Goal: Book appointment/travel/reservation

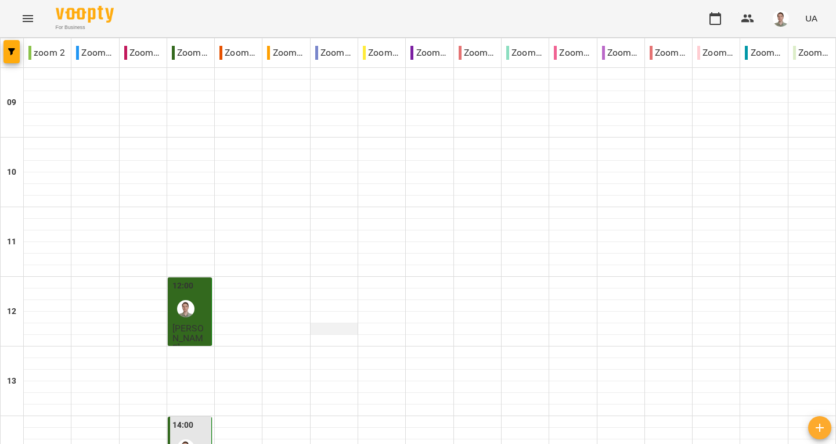
scroll to position [290, 0]
type input "**********"
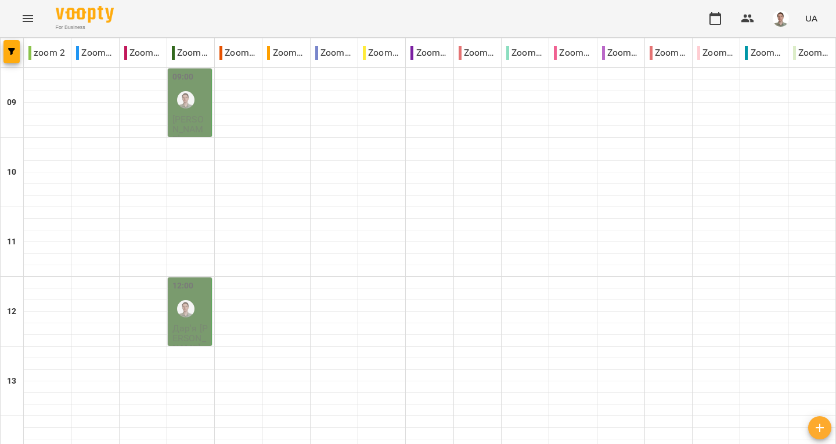
scroll to position [676, 0]
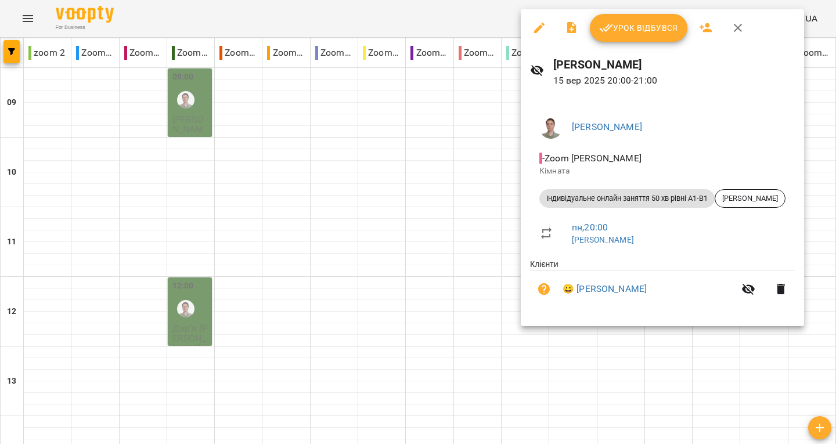
click at [735, 32] on icon "button" at bounding box center [737, 28] width 14 height 14
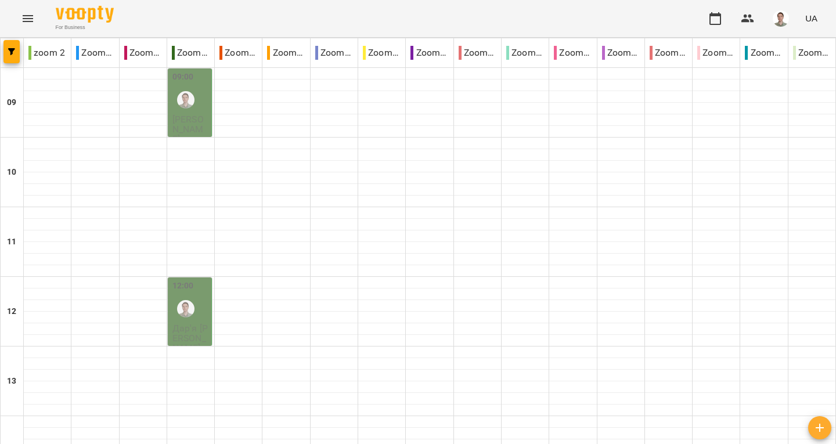
scroll to position [560, 0]
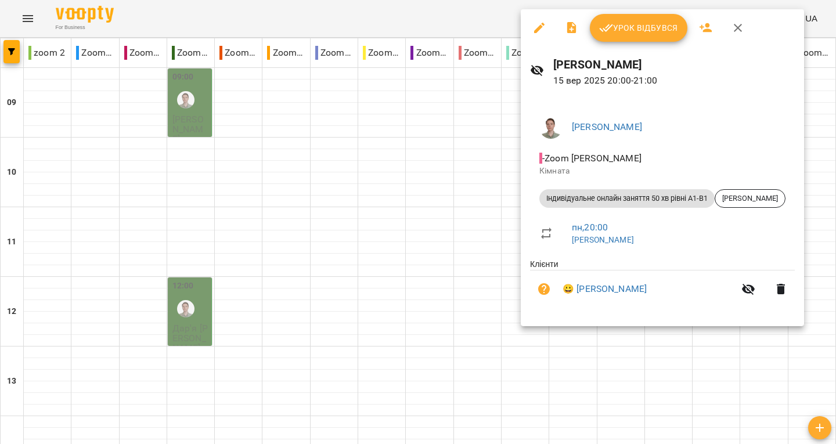
click at [736, 31] on icon "button" at bounding box center [737, 28] width 14 height 14
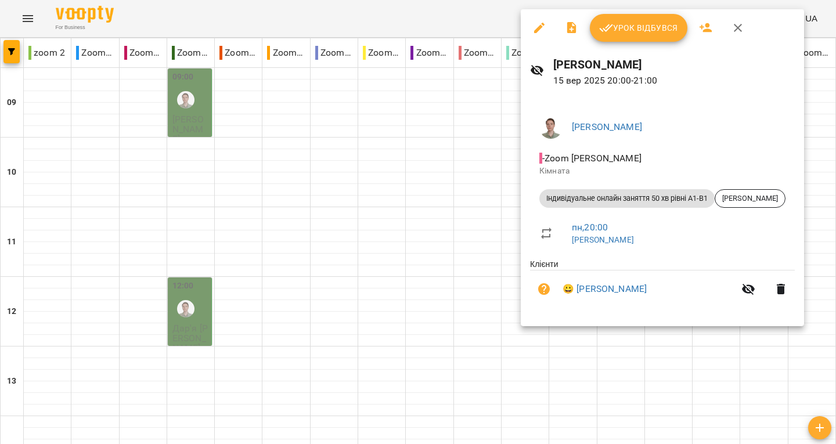
click at [740, 31] on icon "button" at bounding box center [737, 28] width 8 height 8
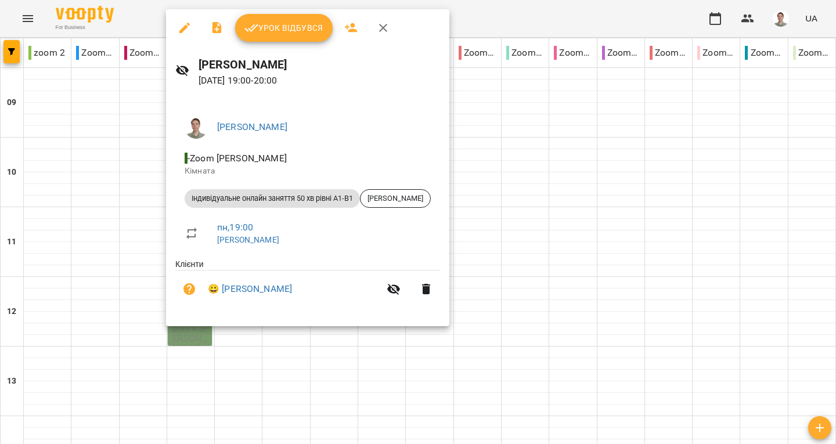
click at [376, 21] on icon "button" at bounding box center [383, 28] width 14 height 14
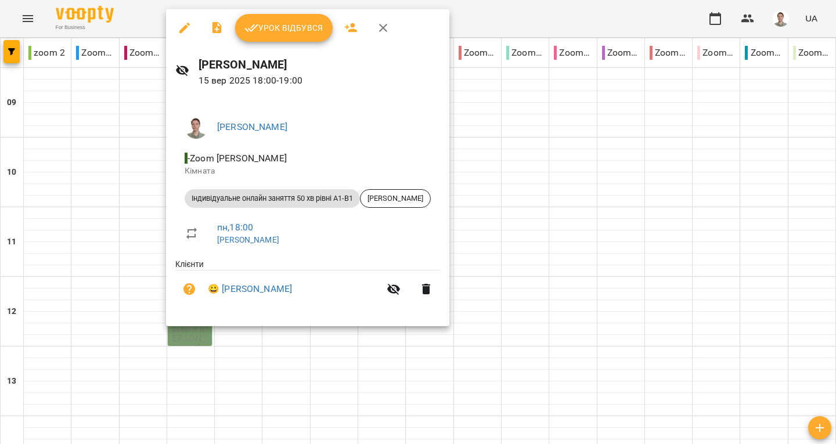
click at [389, 24] on button "button" at bounding box center [383, 28] width 28 height 28
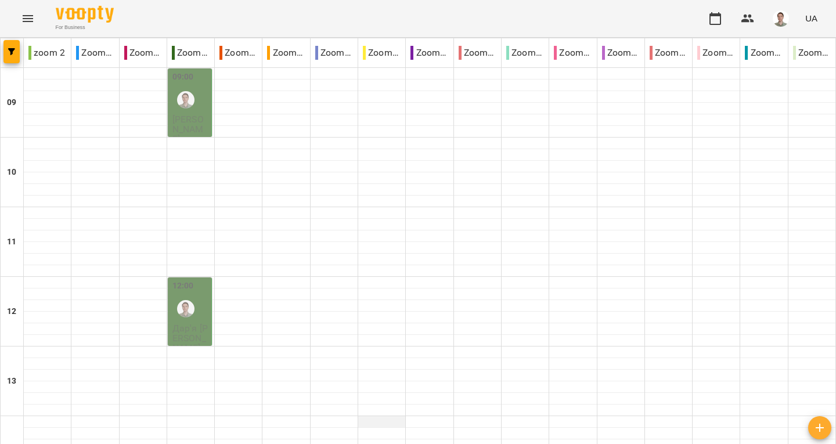
scroll to position [0, 0]
